Goal: Task Accomplishment & Management: Complete application form

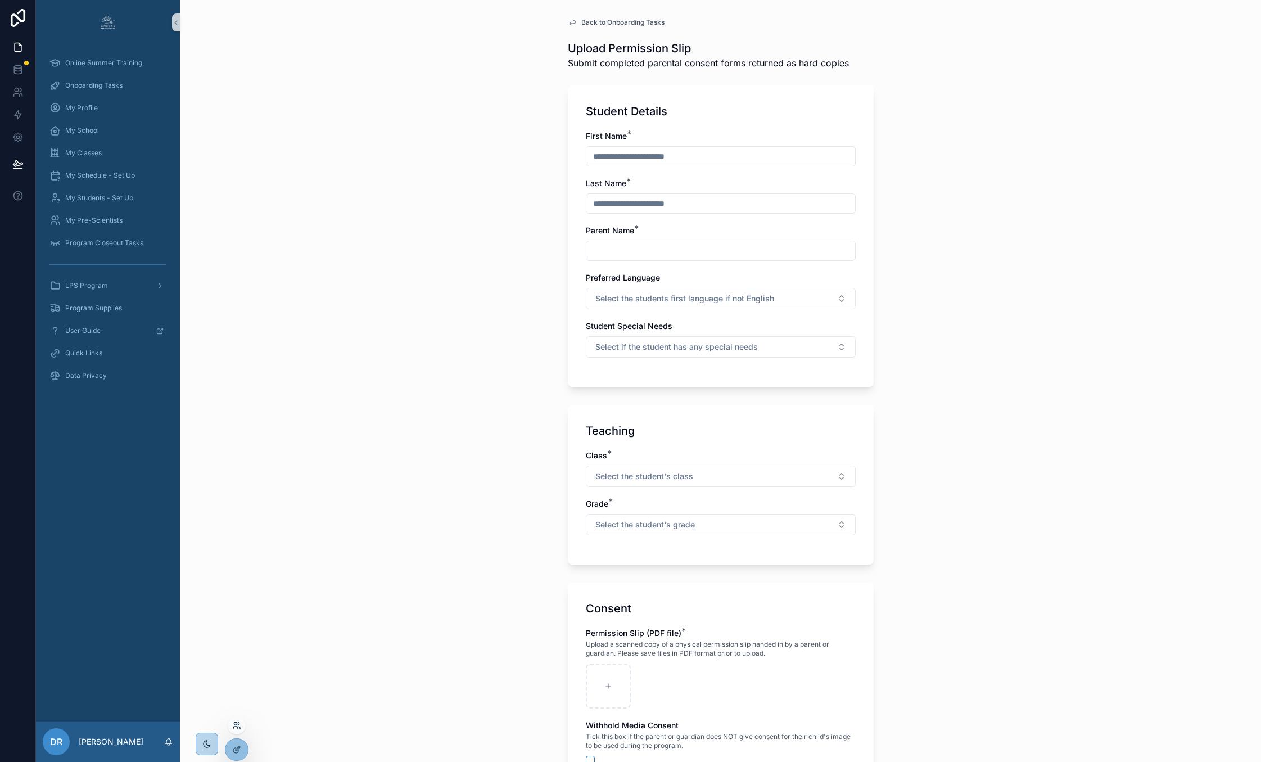
click at [236, 729] on icon at bounding box center [236, 725] width 9 height 9
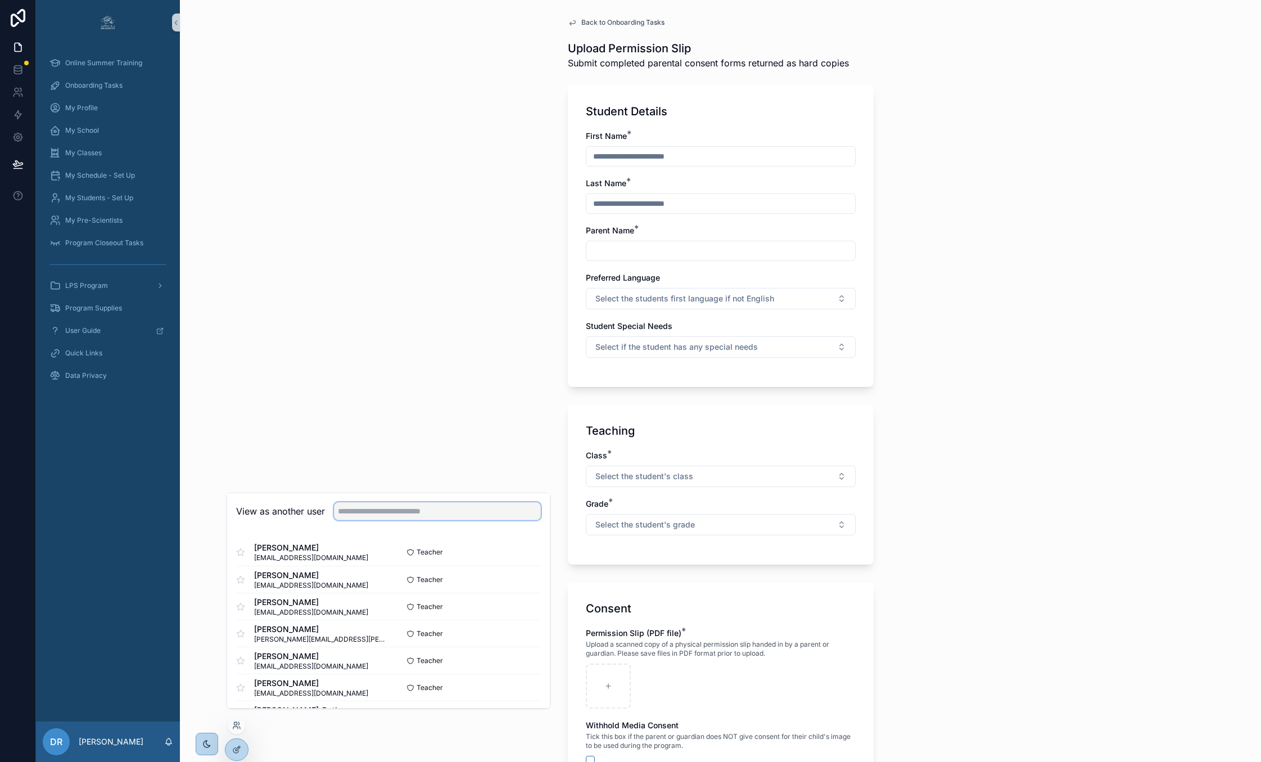
click at [384, 520] on input "text" at bounding box center [437, 511] width 207 height 18
type input "*"
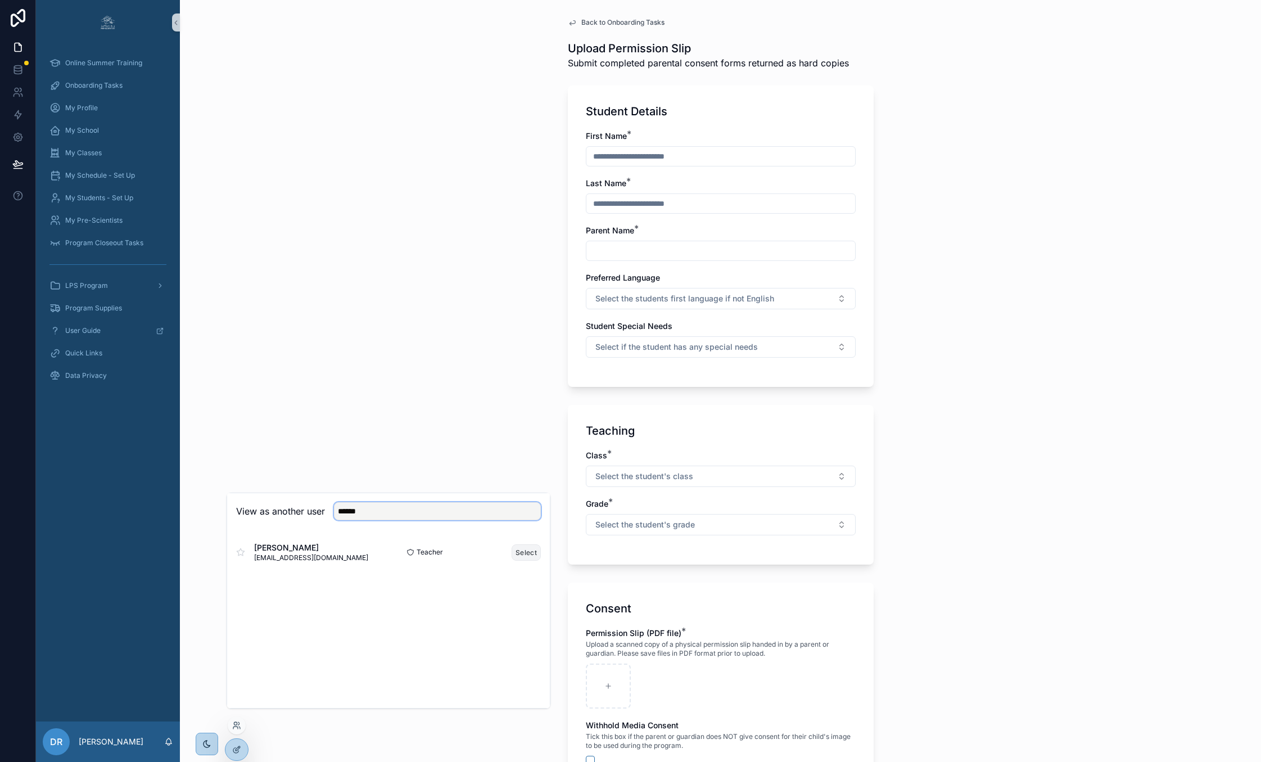
type input "******"
click at [529, 560] on button "Select" at bounding box center [526, 552] width 29 height 16
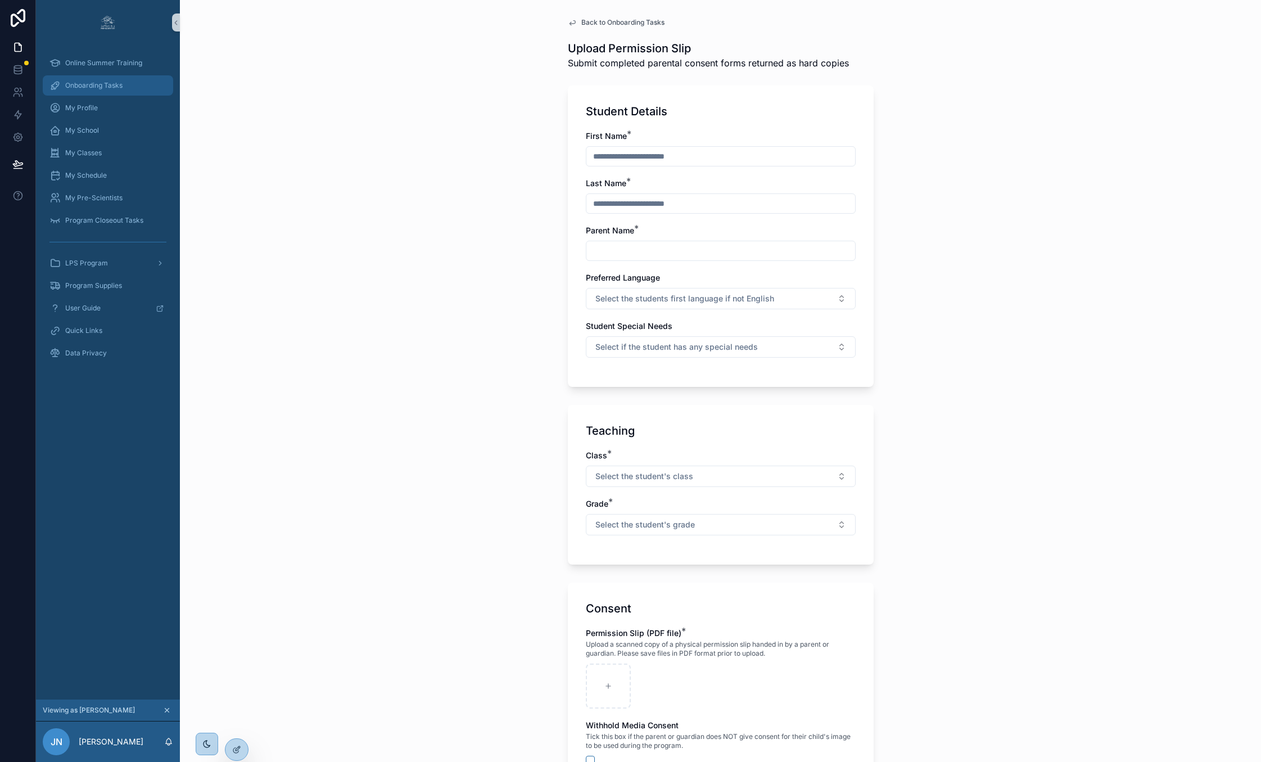
click at [74, 83] on span "Onboarding Tasks" at bounding box center [93, 85] width 57 height 9
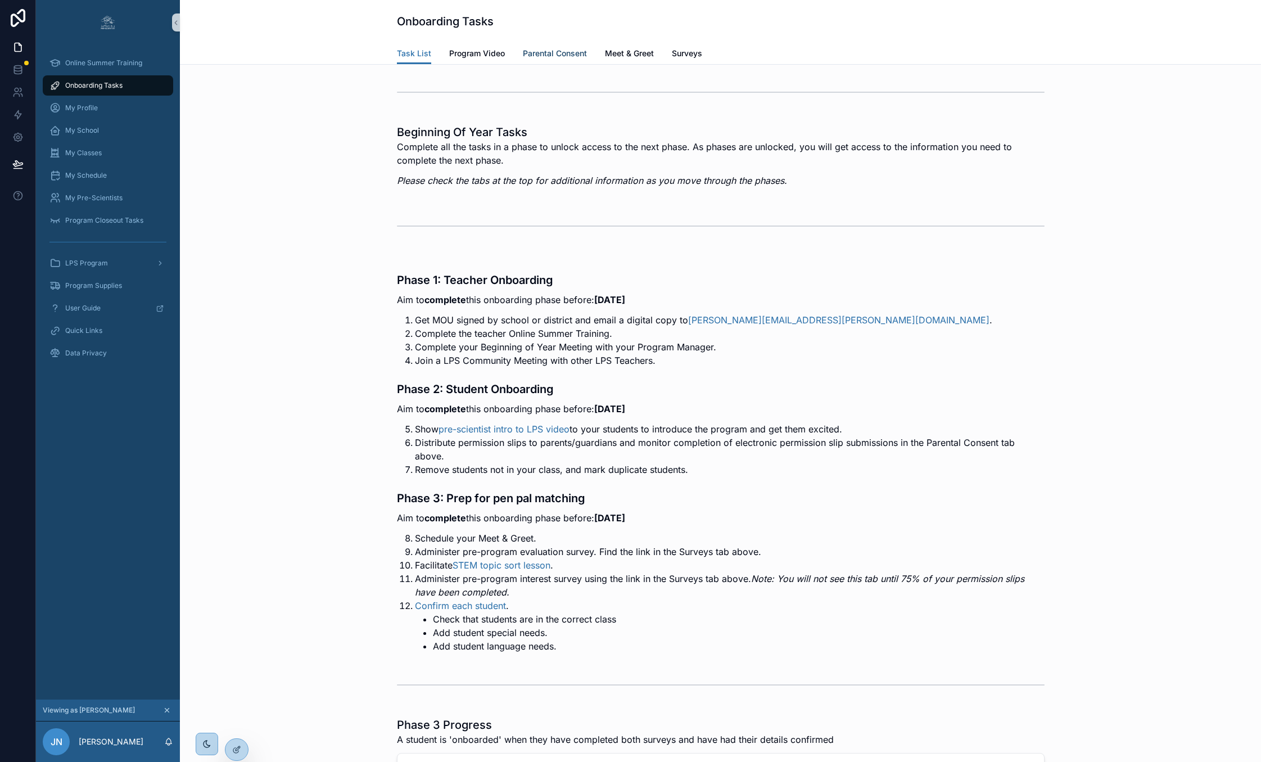
click at [574, 51] on span "Parental Consent" at bounding box center [555, 53] width 64 height 11
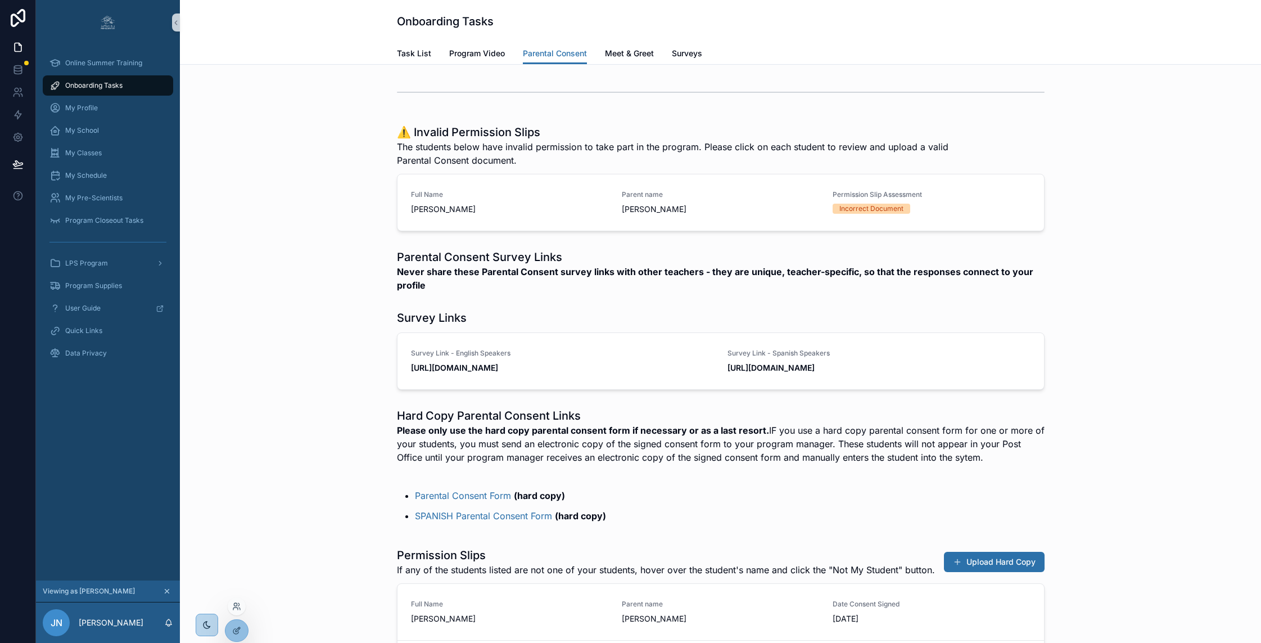
click at [236, 601] on div at bounding box center [237, 606] width 18 height 18
